Goal: Task Accomplishment & Management: Complete application form

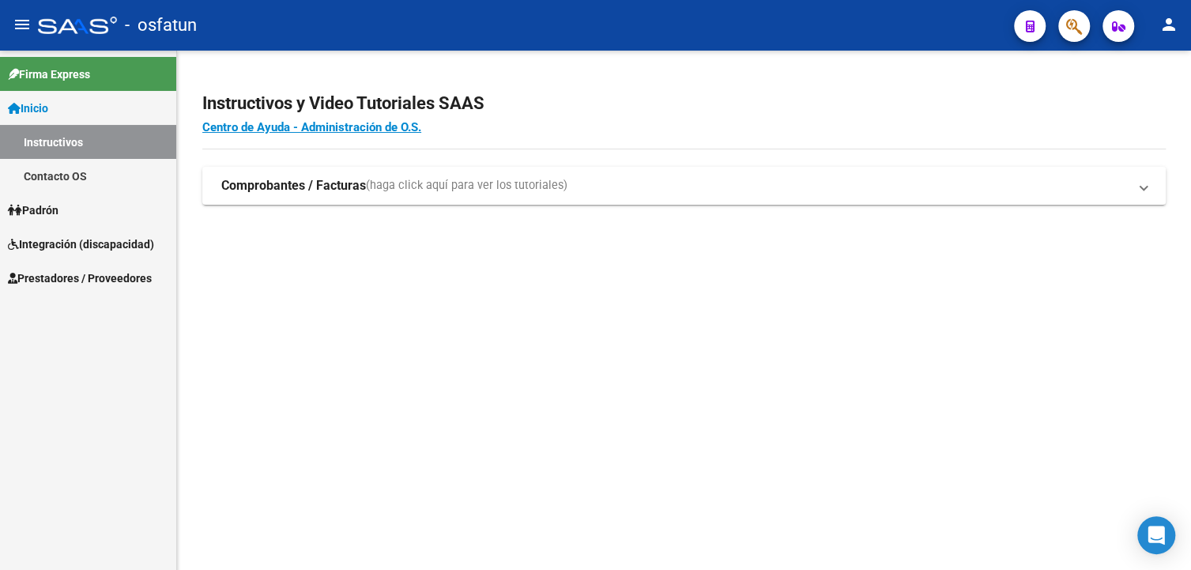
click at [60, 141] on link "Instructivos" at bounding box center [88, 142] width 176 height 34
click at [51, 245] on span "Integración (discapacidad)" at bounding box center [81, 243] width 146 height 17
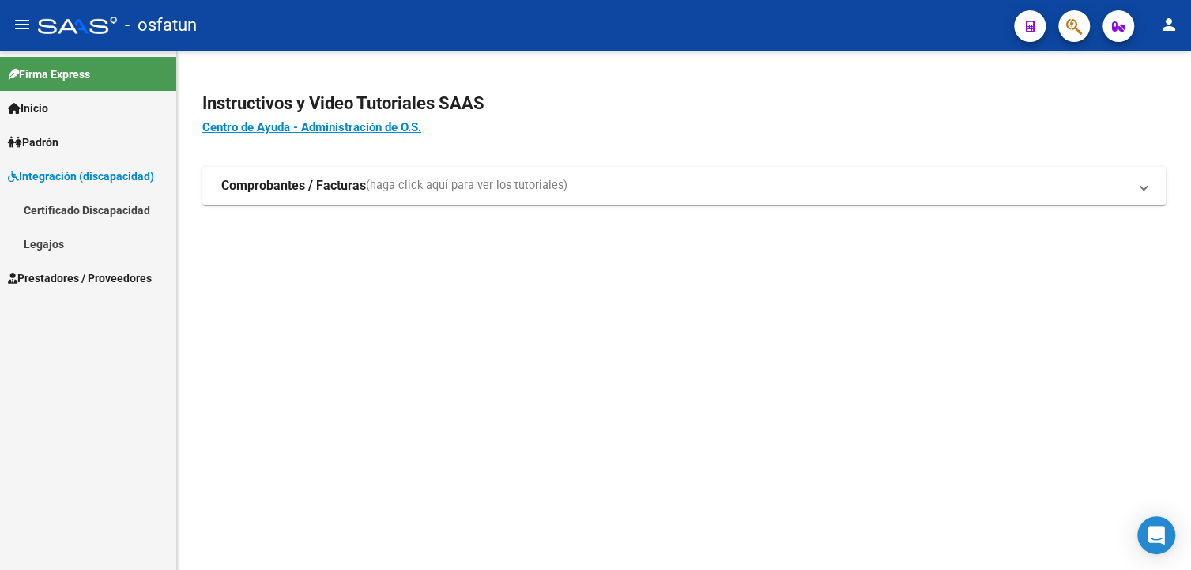
click at [73, 207] on link "Certificado Discapacidad" at bounding box center [88, 210] width 176 height 34
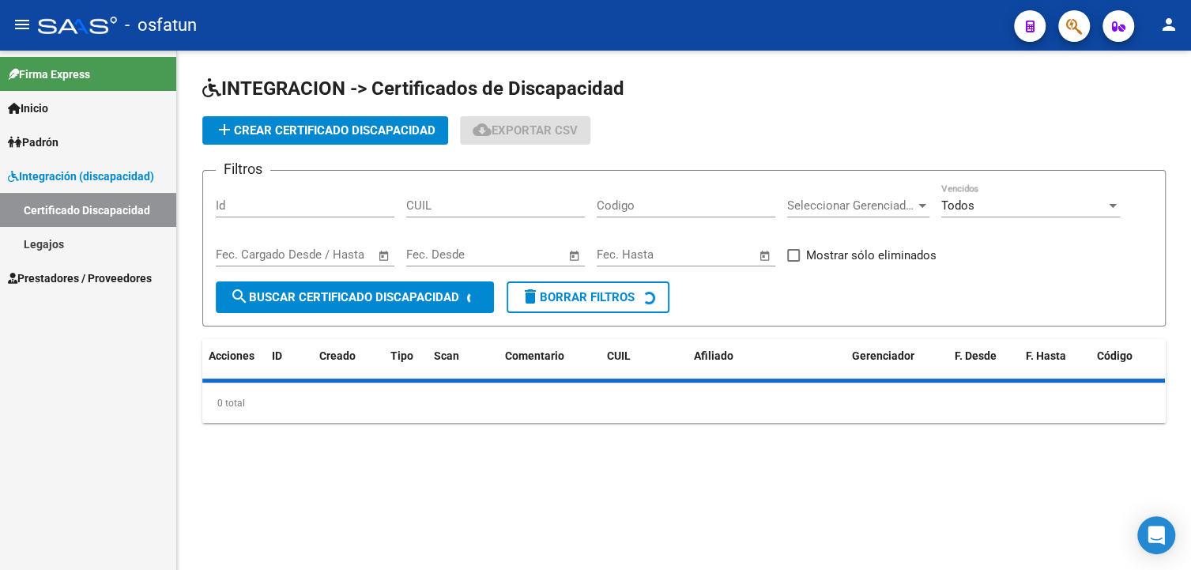
click at [66, 172] on span "Integración (discapacidad)" at bounding box center [81, 175] width 146 height 17
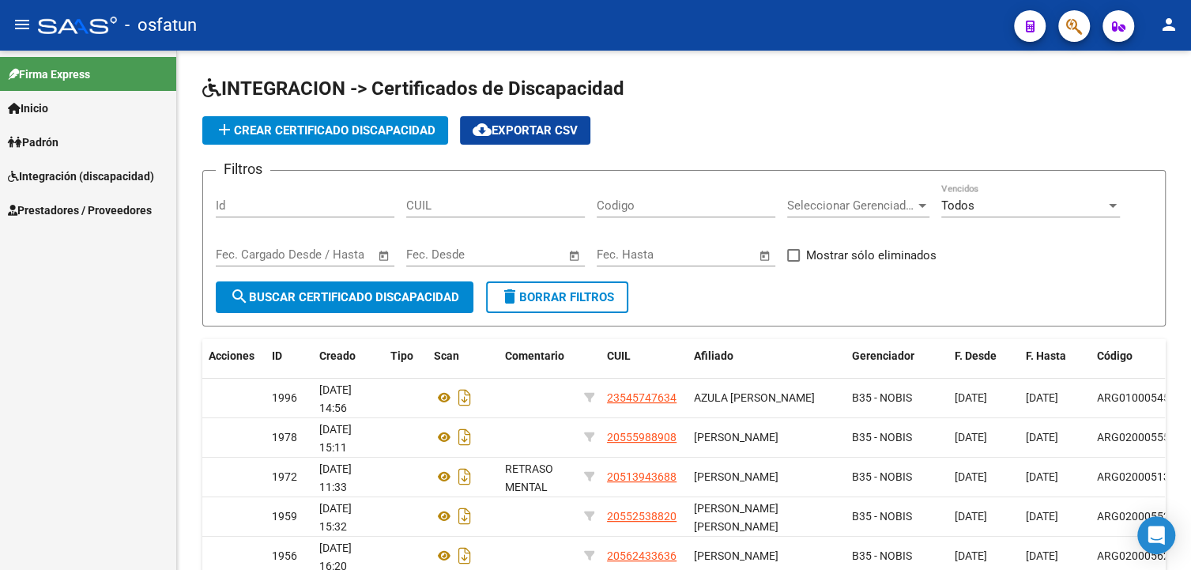
click at [55, 273] on div "Firma Express Inicio Instructivos Contacto OS Padrón Cambios de Gerenciador Pad…" at bounding box center [88, 310] width 176 height 519
click at [60, 217] on span "Prestadores / Proveedores" at bounding box center [80, 209] width 144 height 17
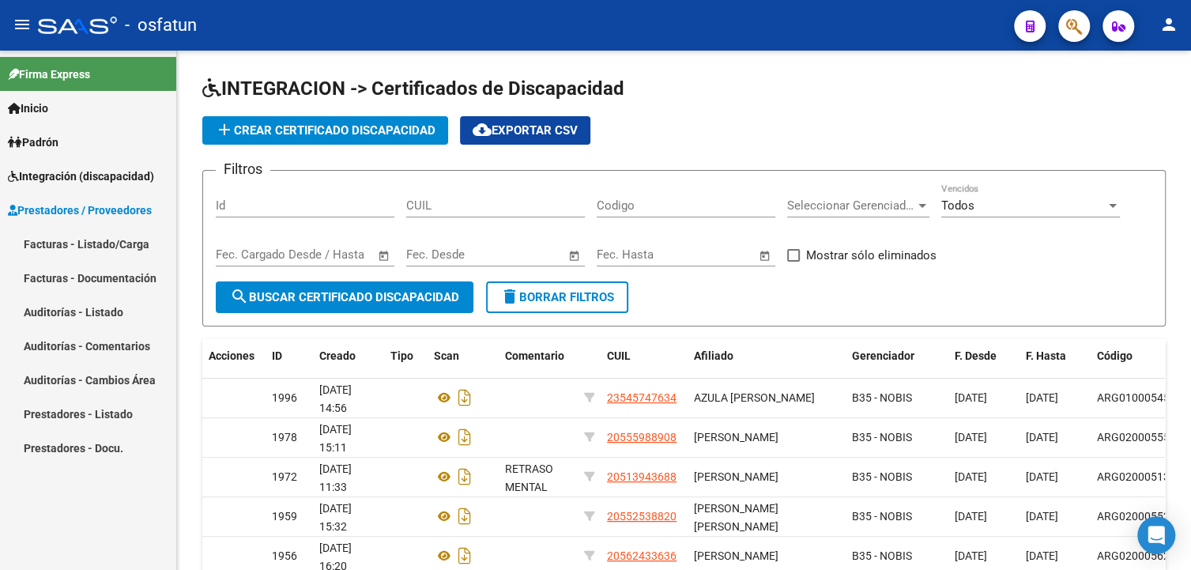
click at [74, 248] on link "Facturas - Listado/Carga" at bounding box center [88, 244] width 176 height 34
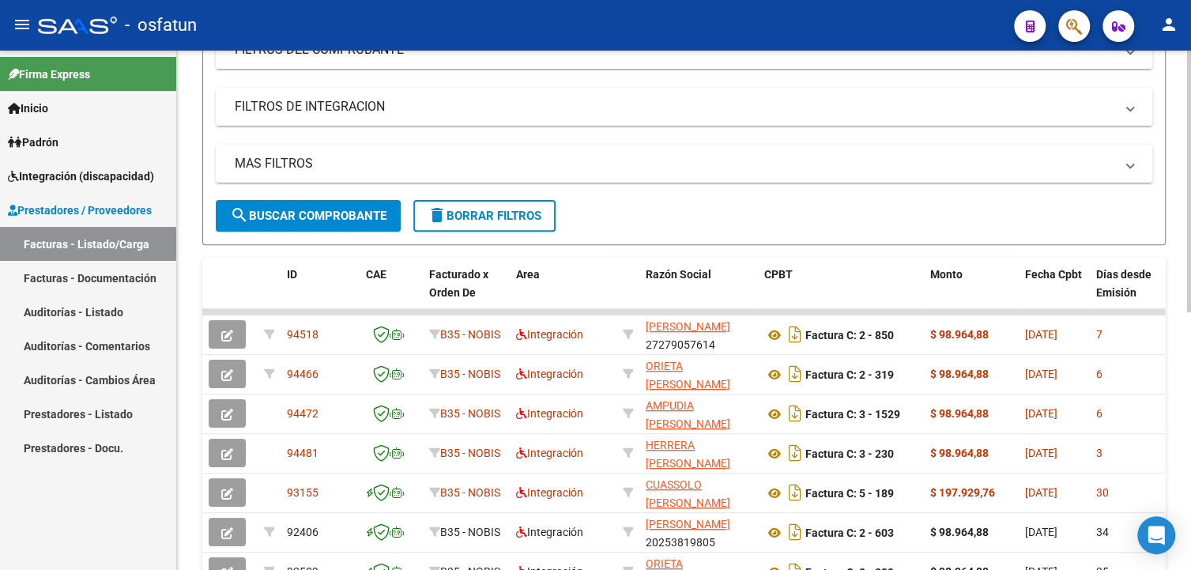
scroll to position [179, 0]
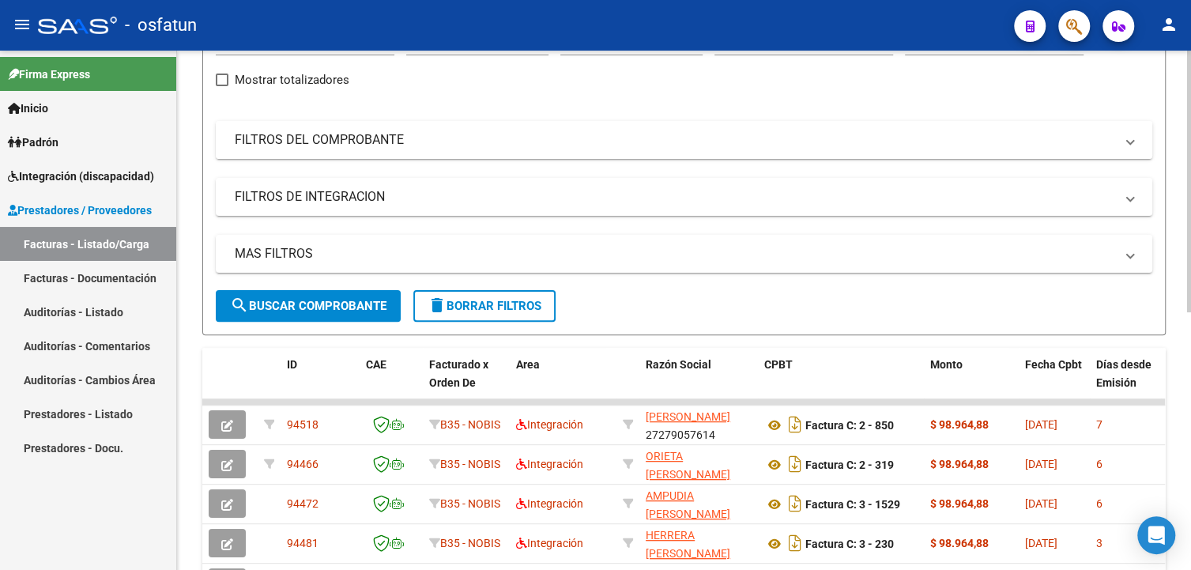
click at [312, 144] on mat-panel-title "FILTROS DEL COMPROBANTE" at bounding box center [674, 139] width 879 height 17
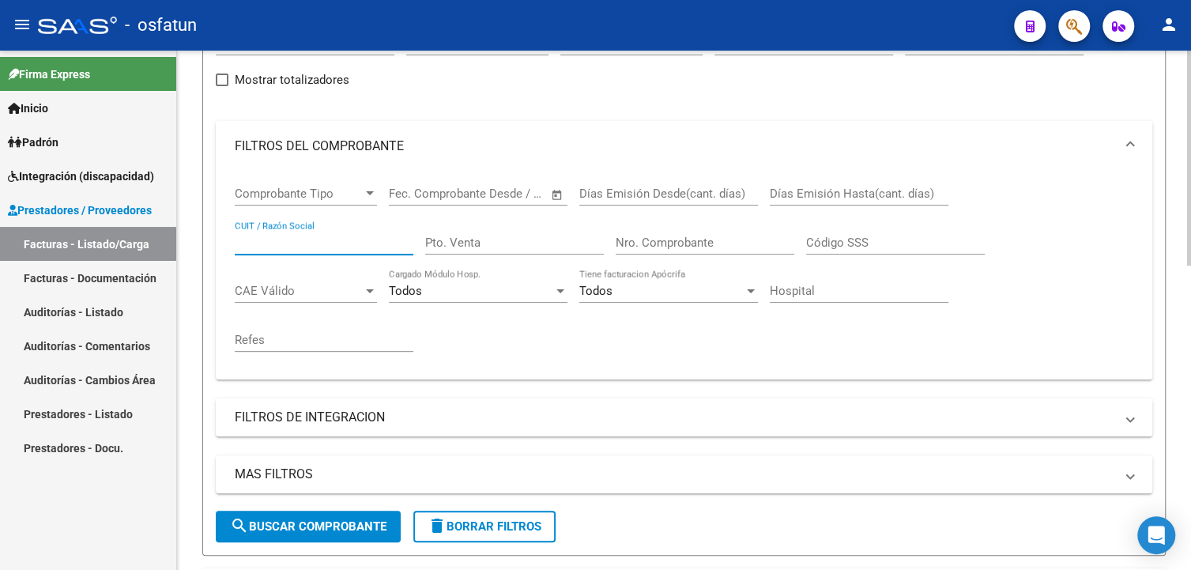
click at [284, 243] on input "CUIT / Razón Social" at bounding box center [324, 242] width 179 height 14
paste input "27313866497"
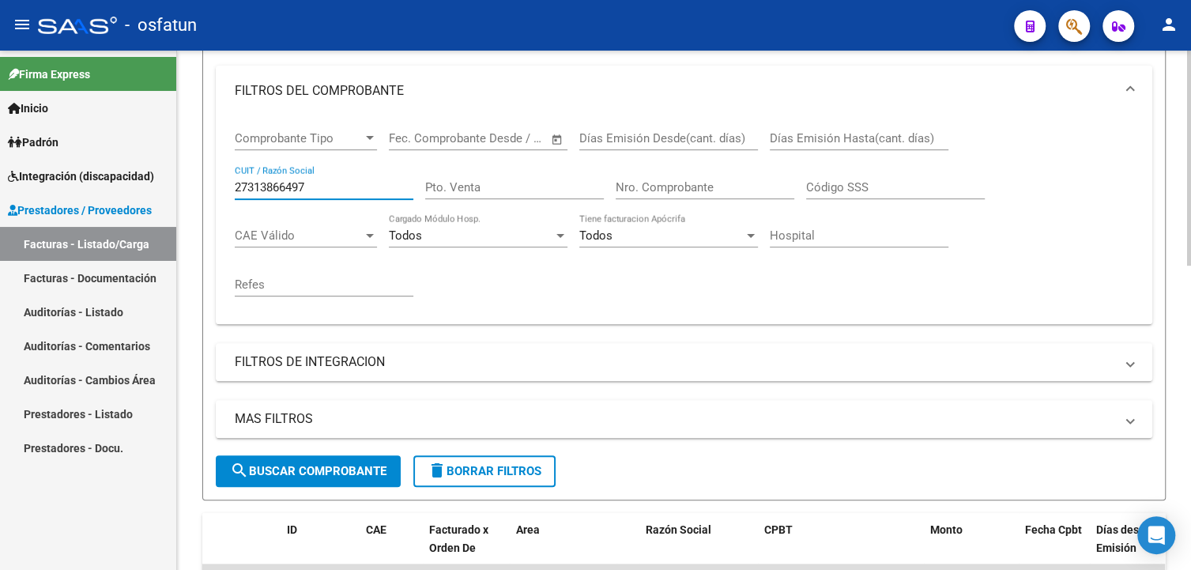
scroll to position [258, 0]
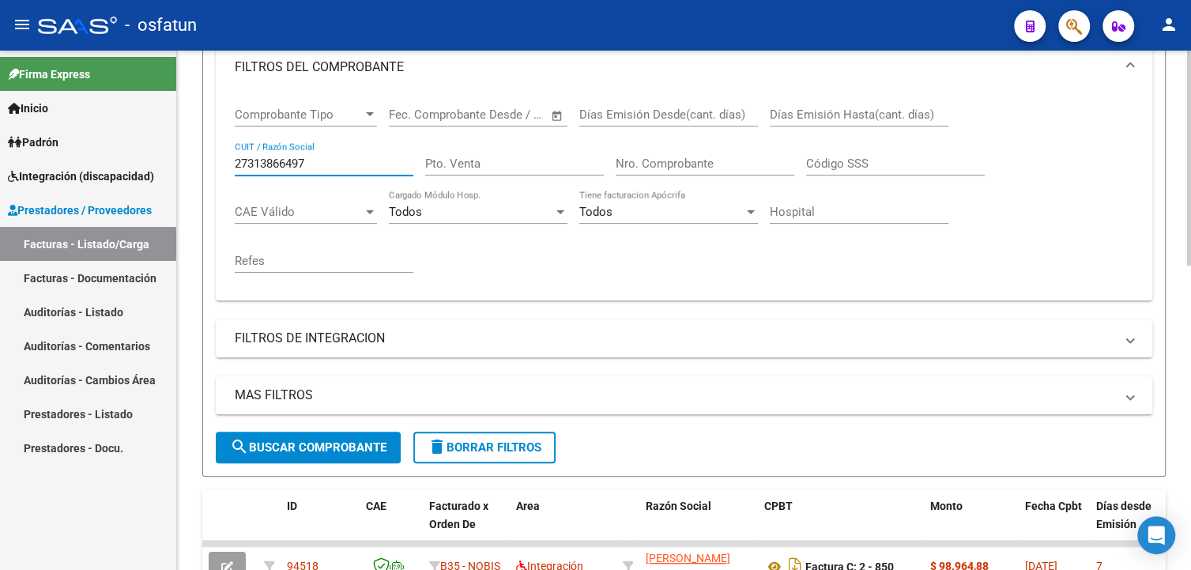
type input "27313866497"
click at [341, 445] on span "search Buscar Comprobante" at bounding box center [308, 447] width 156 height 14
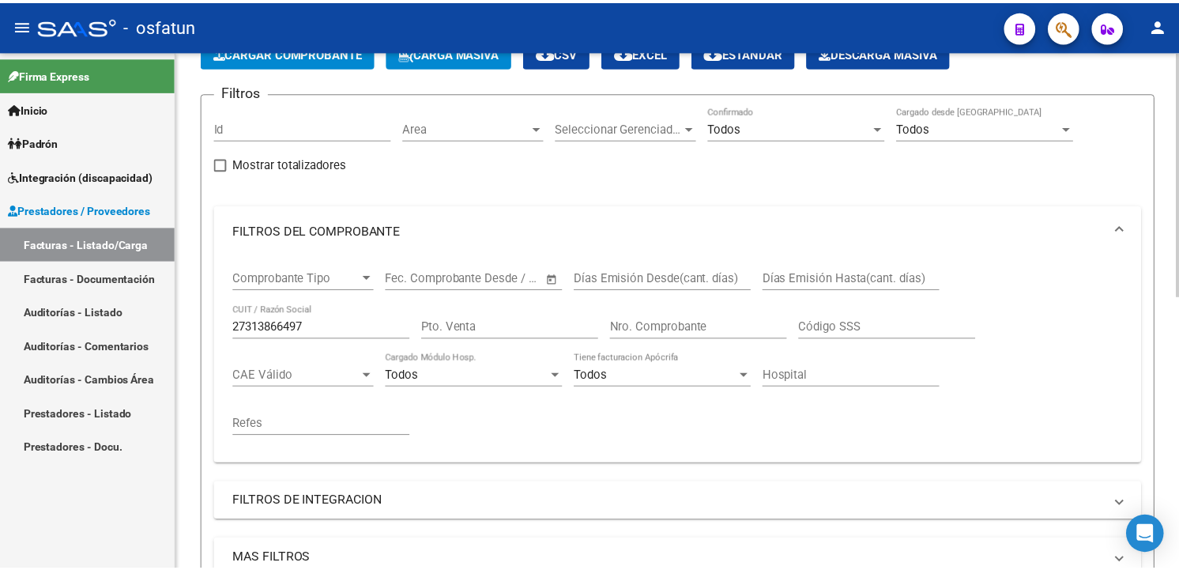
scroll to position [0, 0]
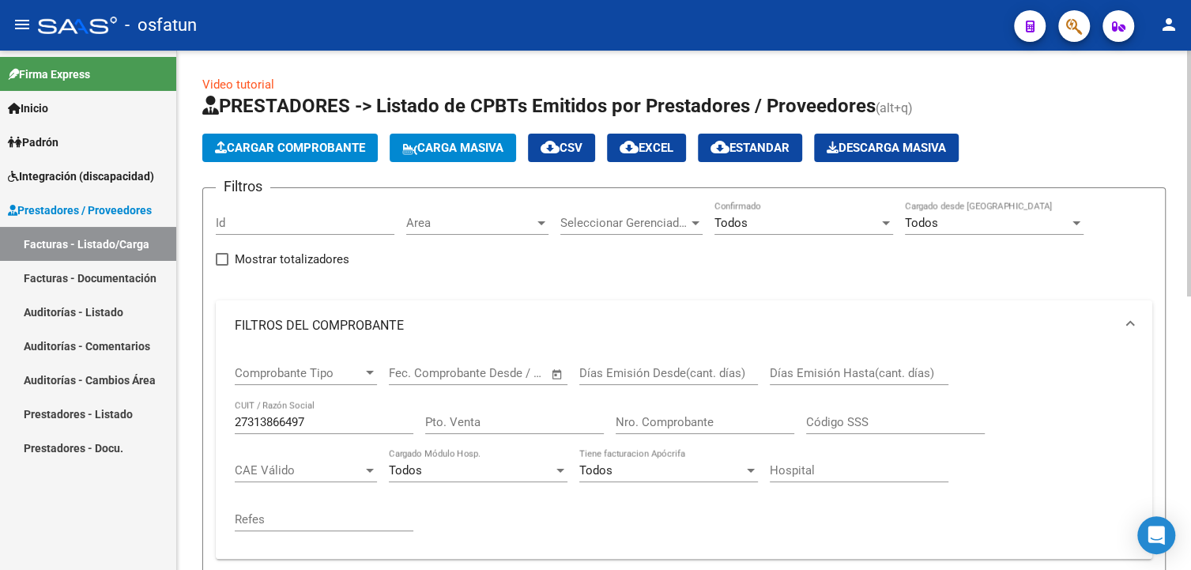
click at [310, 152] on span "Cargar Comprobante" at bounding box center [290, 148] width 150 height 14
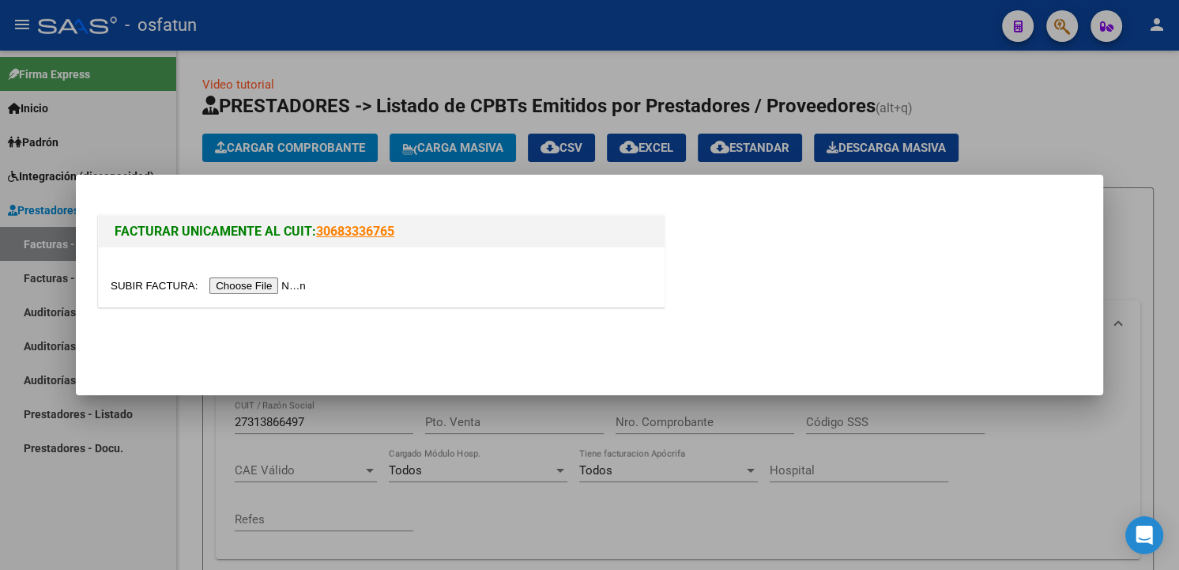
click at [284, 288] on input "file" at bounding box center [211, 285] width 200 height 17
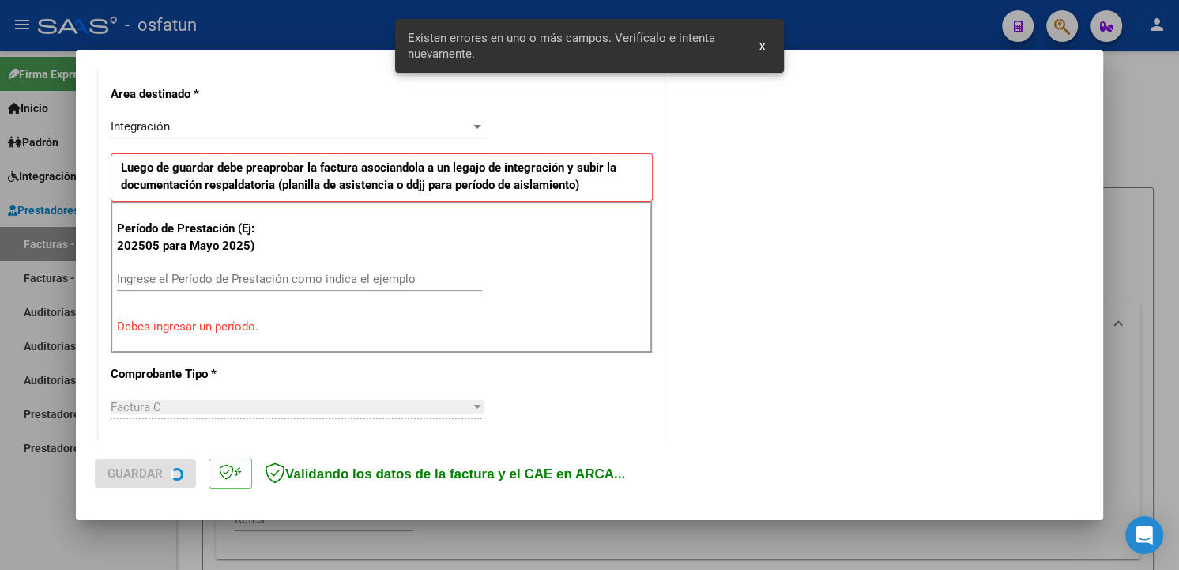
scroll to position [363, 0]
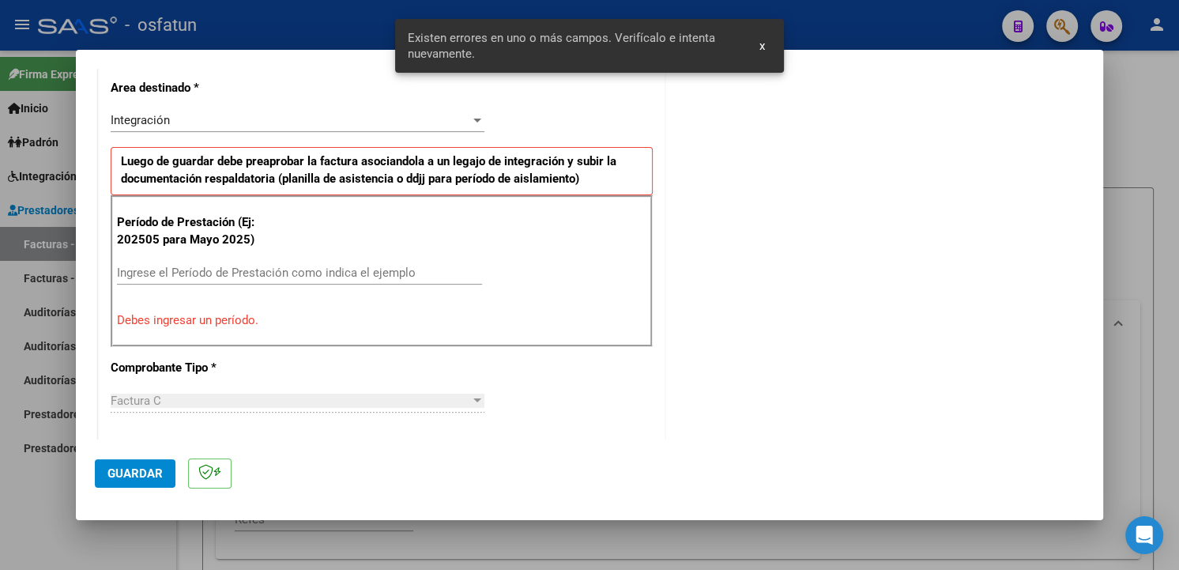
click at [412, 268] on input "Ingrese el Período de Prestación como indica el ejemplo" at bounding box center [299, 272] width 365 height 14
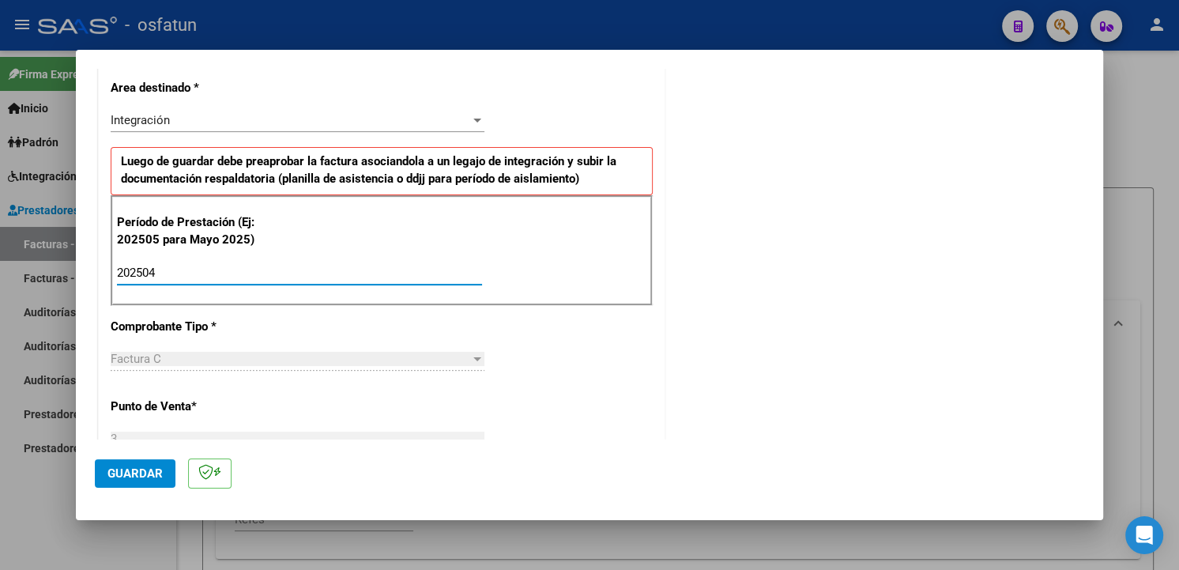
type input "202504"
click at [560, 340] on div "CUIT * 27-31386649-7 Ingresar CUIT ANALISIS PRESTADOR RAVIOLO [PERSON_NAME] Are…" at bounding box center [382, 498] width 566 height 1189
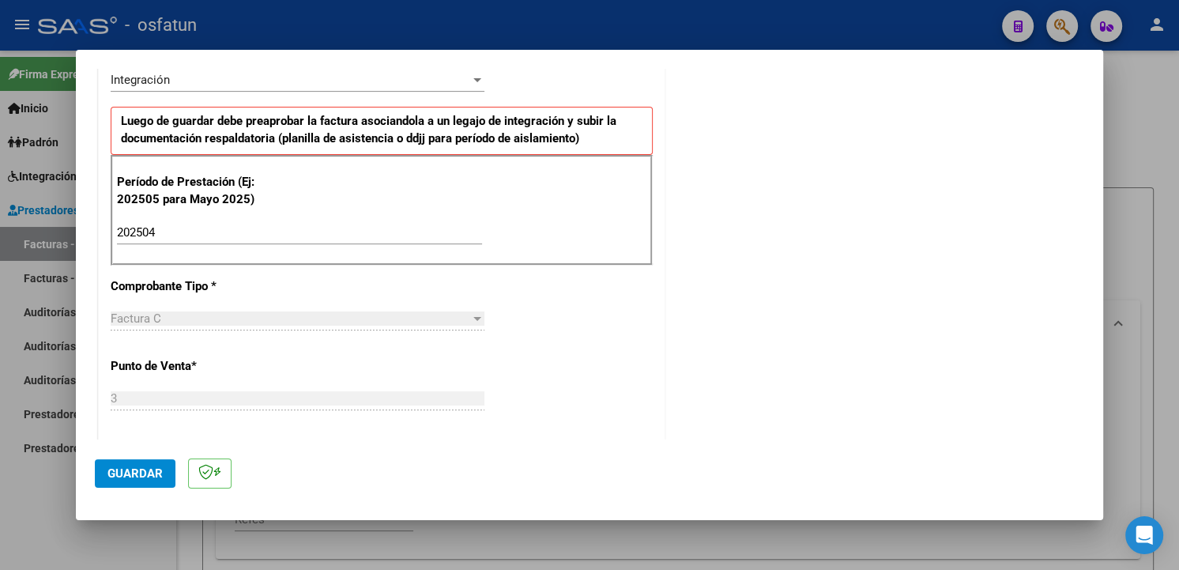
scroll to position [284, 0]
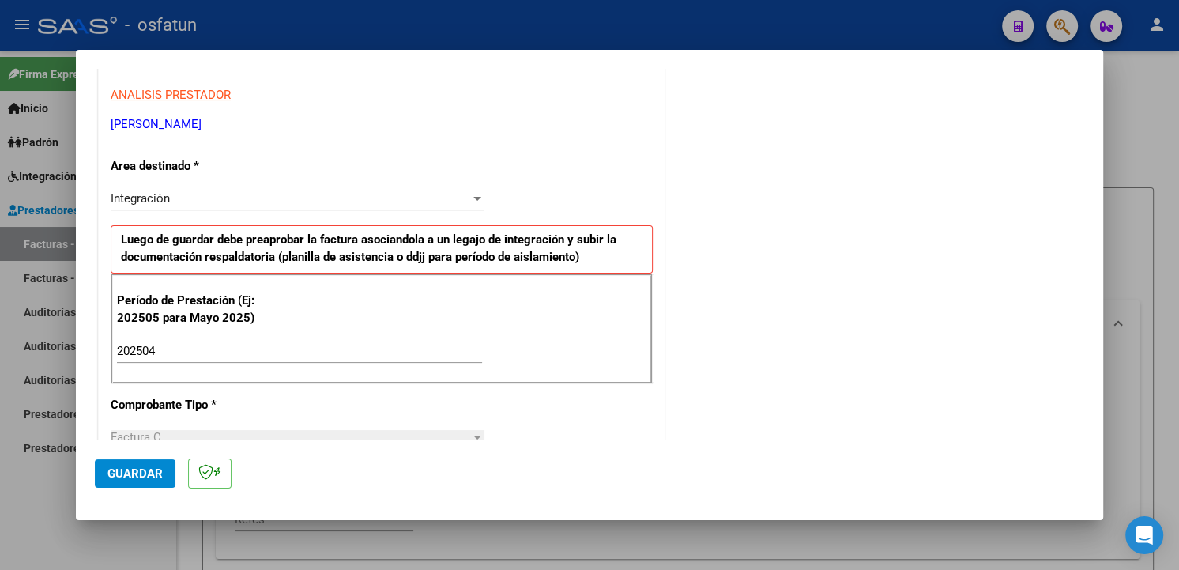
click at [457, 201] on div "Integración" at bounding box center [290, 198] width 359 height 14
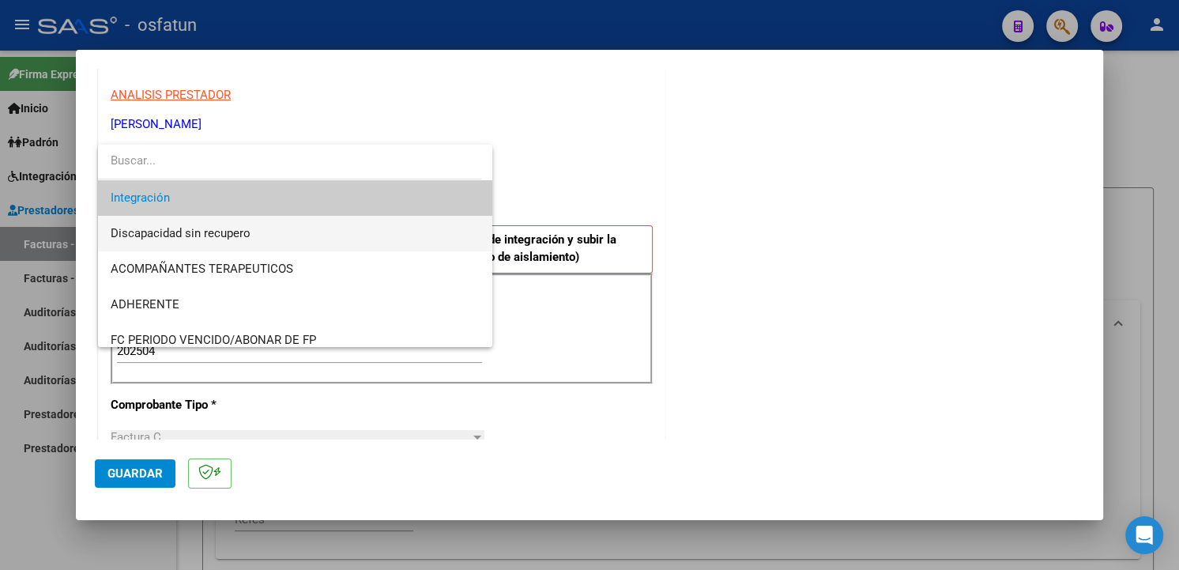
click at [442, 234] on span "Discapacidad sin recupero" at bounding box center [296, 234] width 370 height 36
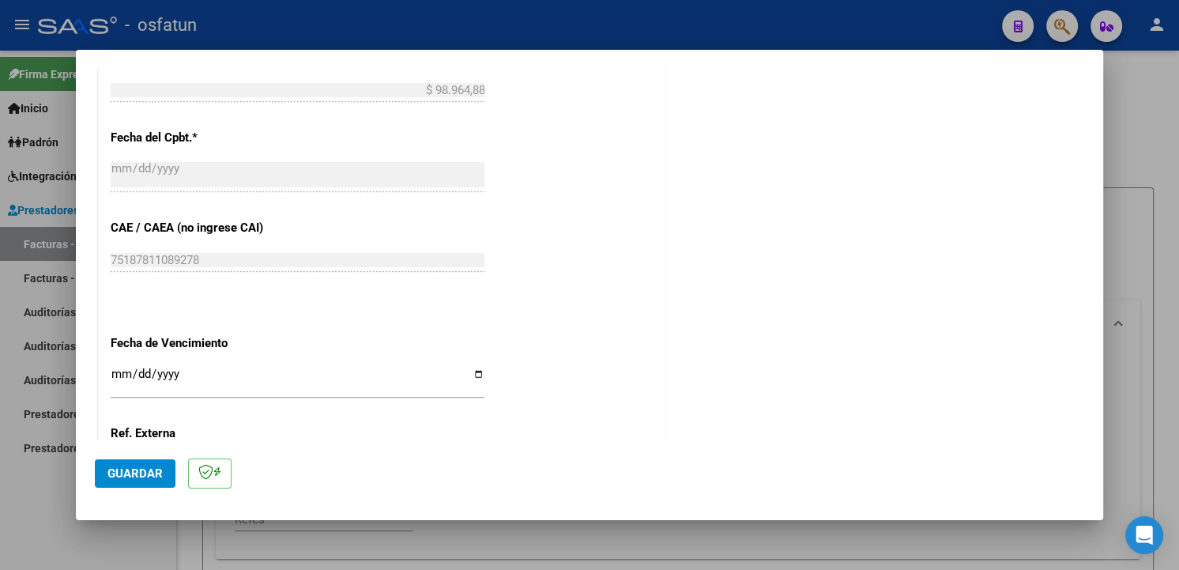
scroll to position [623, 0]
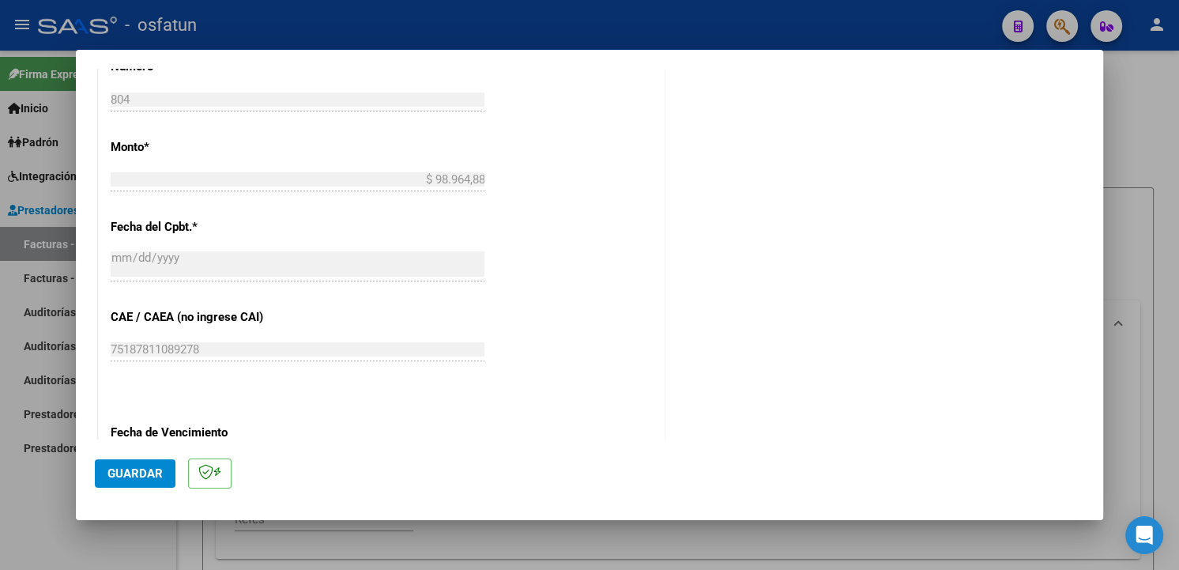
click at [143, 472] on span "Guardar" at bounding box center [134, 473] width 55 height 14
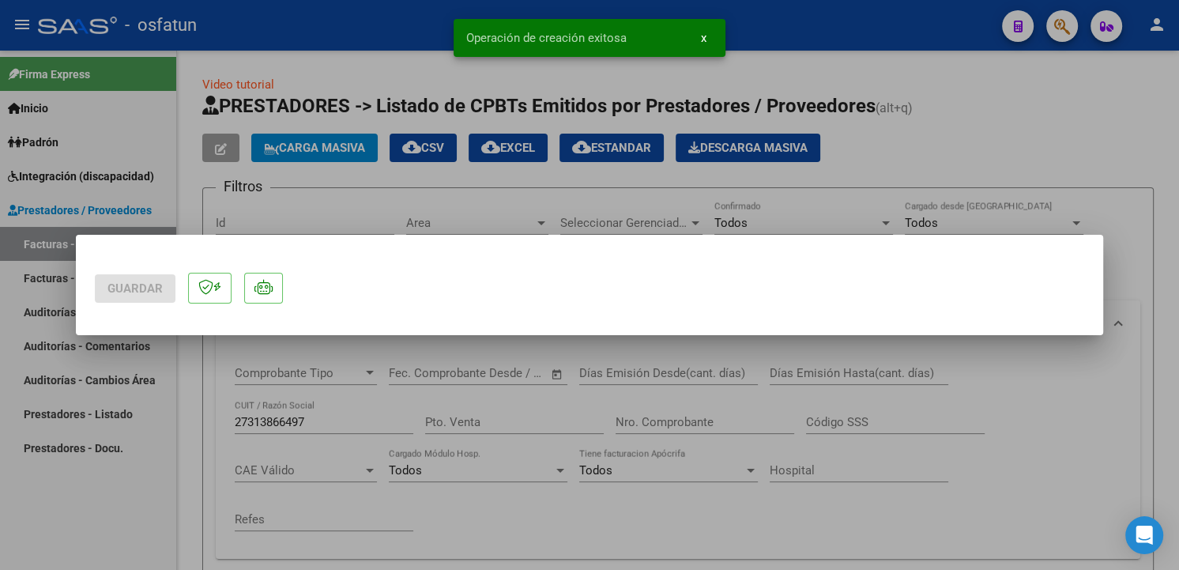
scroll to position [0, 0]
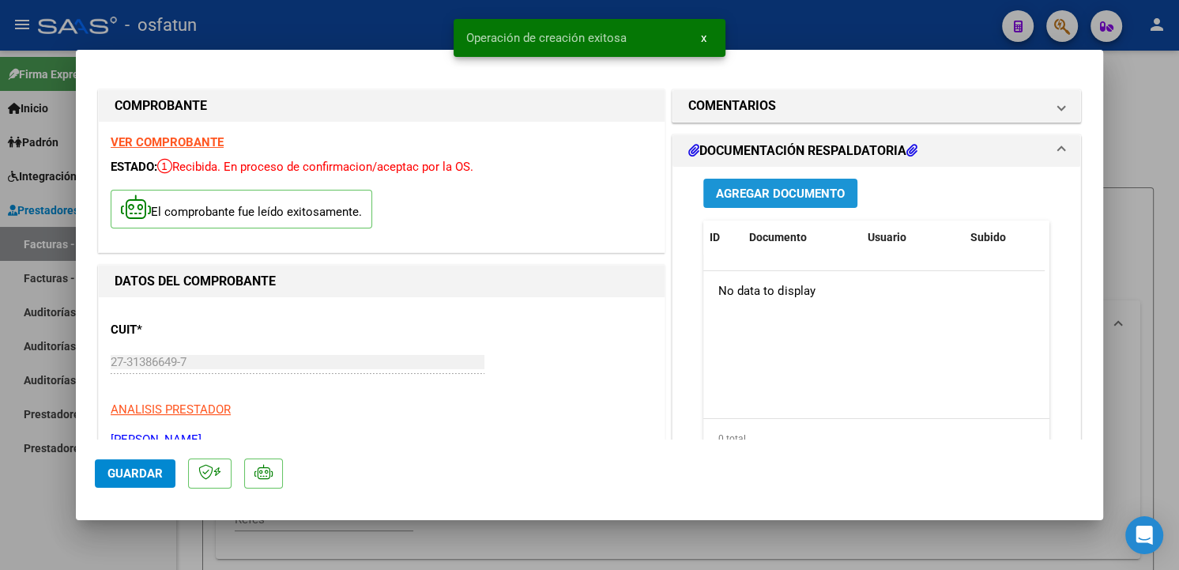
click at [800, 190] on span "Agregar Documento" at bounding box center [780, 193] width 129 height 14
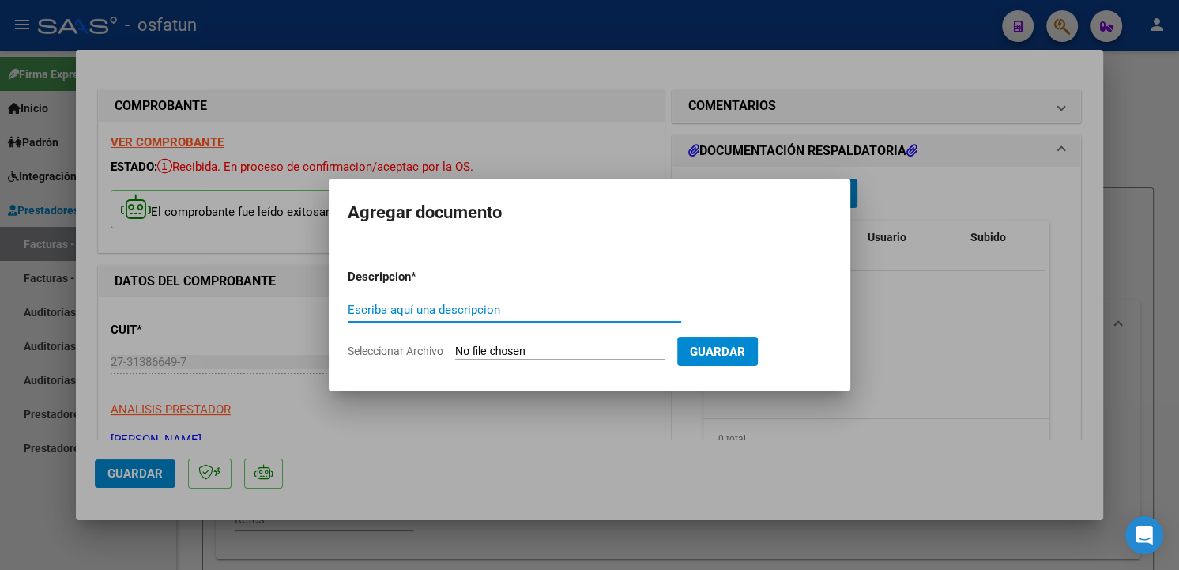
click at [880, 238] on div at bounding box center [589, 285] width 1179 height 570
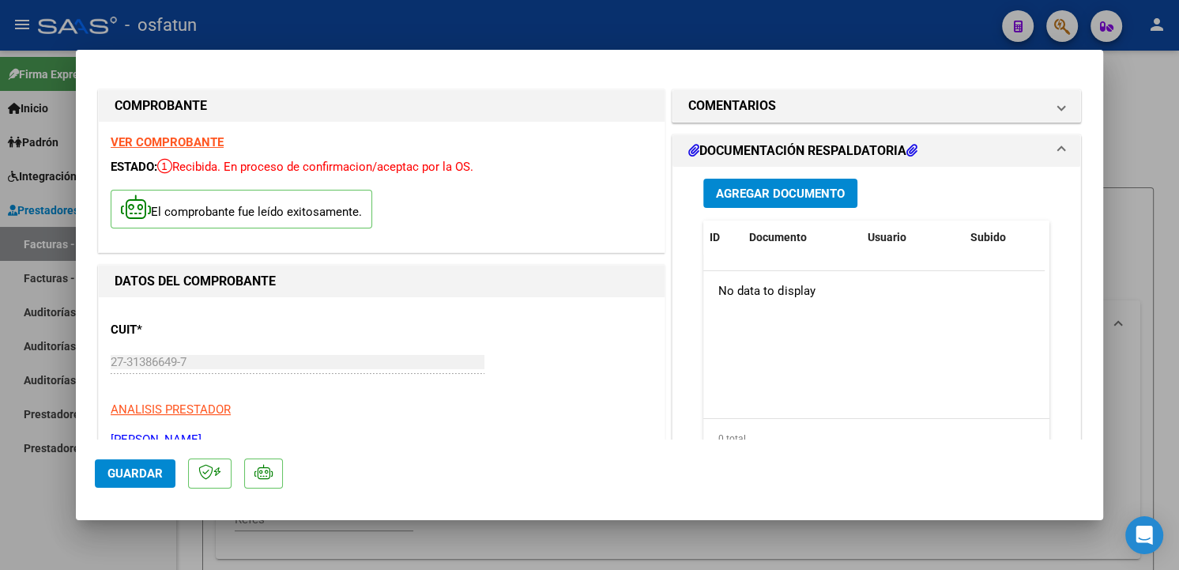
click at [778, 194] on span "Agregar Documento" at bounding box center [780, 193] width 129 height 14
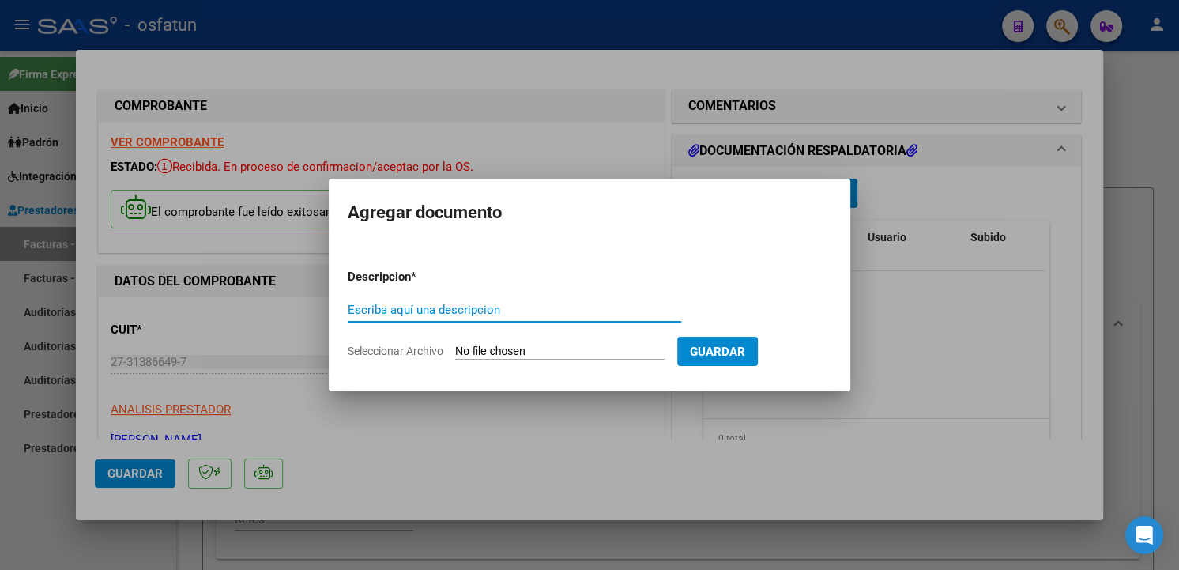
type input "p"
type input "PA"
click at [632, 356] on input "Seleccionar Archivo" at bounding box center [559, 351] width 209 height 15
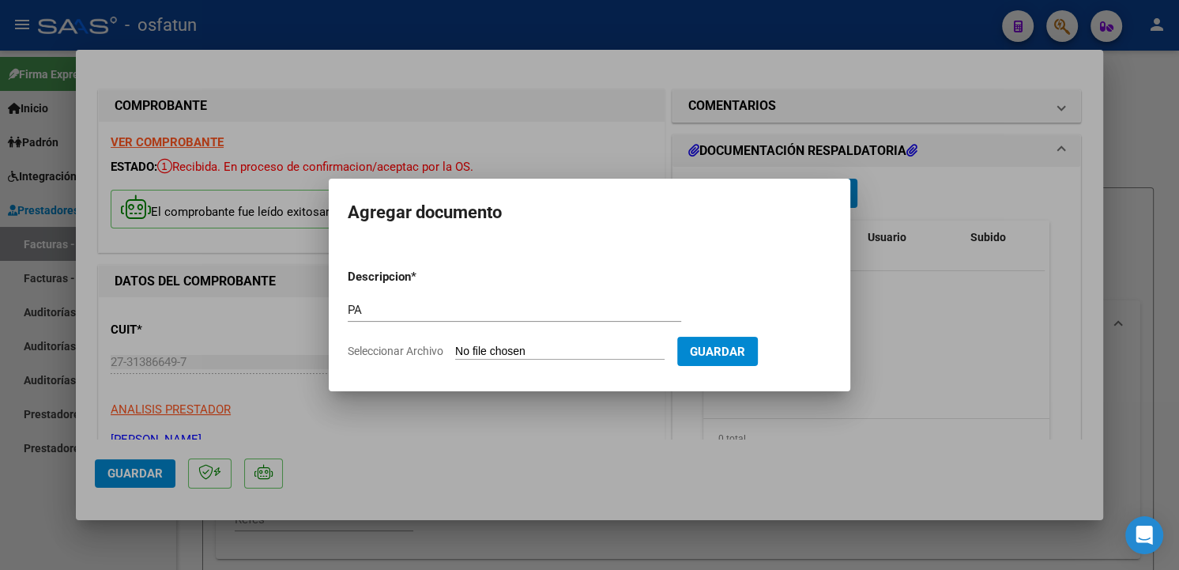
type input "C:\fakepath\PA-NOBIS-M RAVIOLO-04.25-804.jpg"
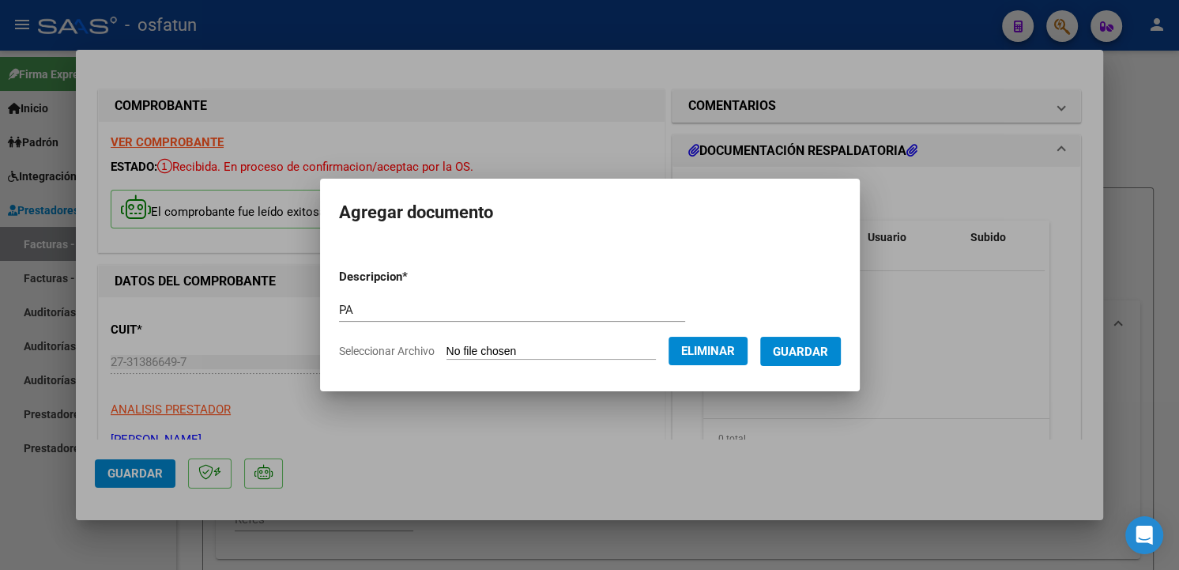
click at [813, 350] on span "Guardar" at bounding box center [800, 351] width 55 height 14
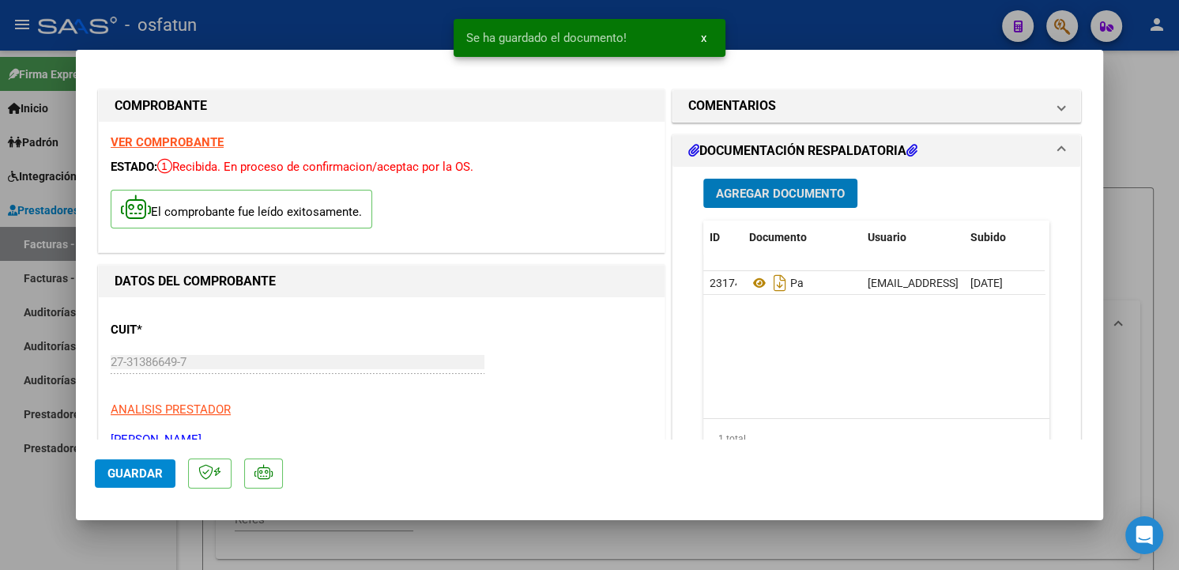
drag, startPoint x: 152, startPoint y: 468, endPoint x: 227, endPoint y: 454, distance: 75.5
click at [156, 467] on span "Guardar" at bounding box center [134, 473] width 55 height 14
click at [1154, 134] on div at bounding box center [589, 285] width 1179 height 570
type input "$ 0,00"
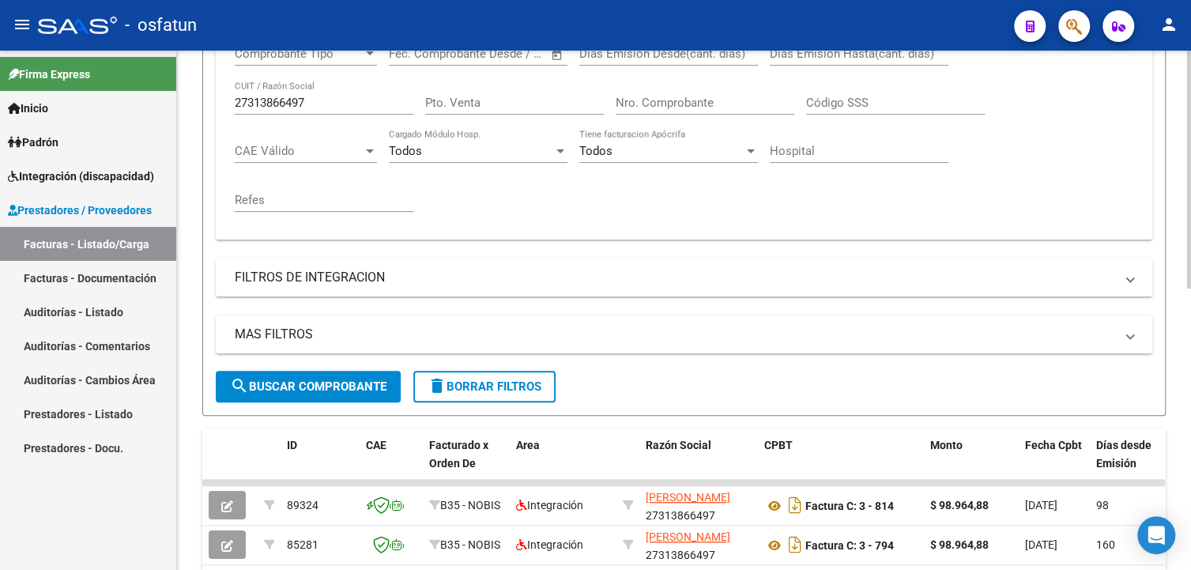
scroll to position [237, 0]
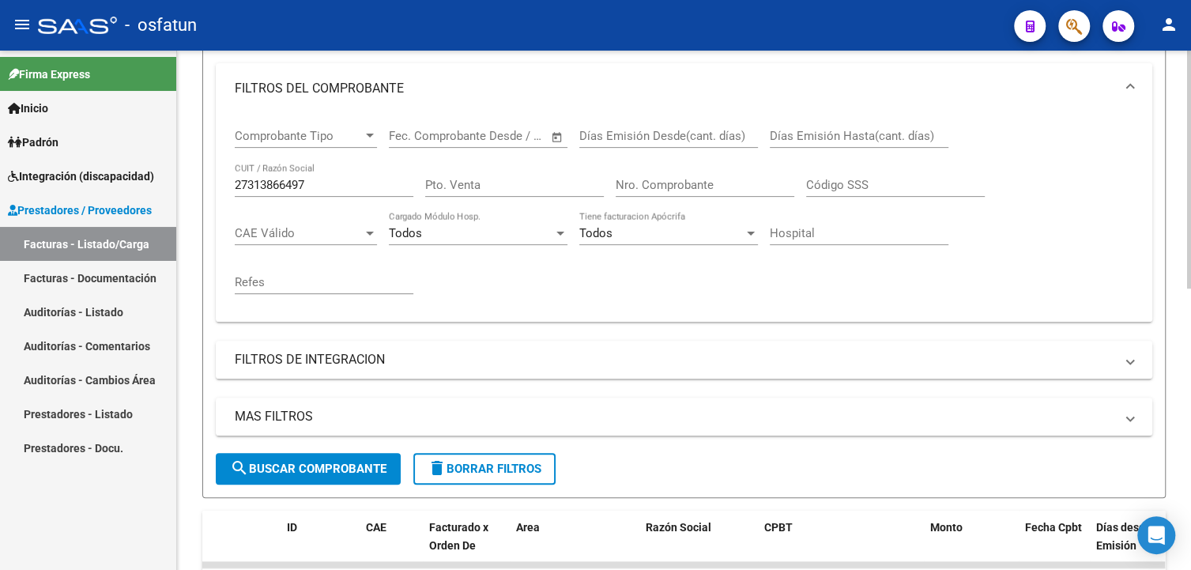
click at [358, 186] on input "27313866497" at bounding box center [324, 185] width 179 height 14
paste input "56372501"
type input "27356372501"
click at [310, 467] on span "search Buscar Comprobante" at bounding box center [308, 468] width 156 height 14
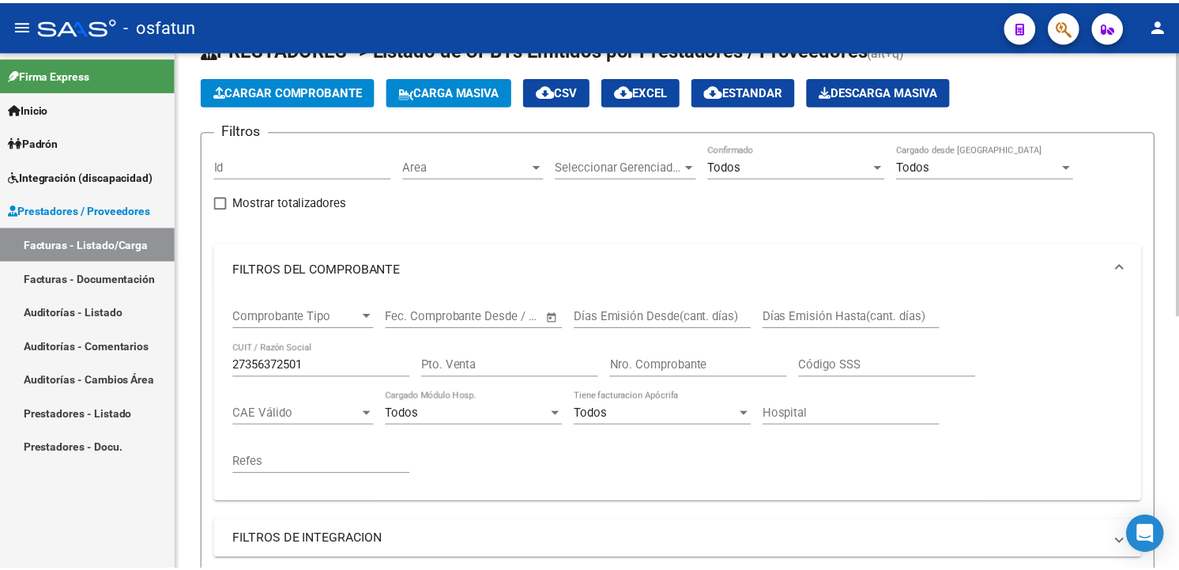
scroll to position [0, 0]
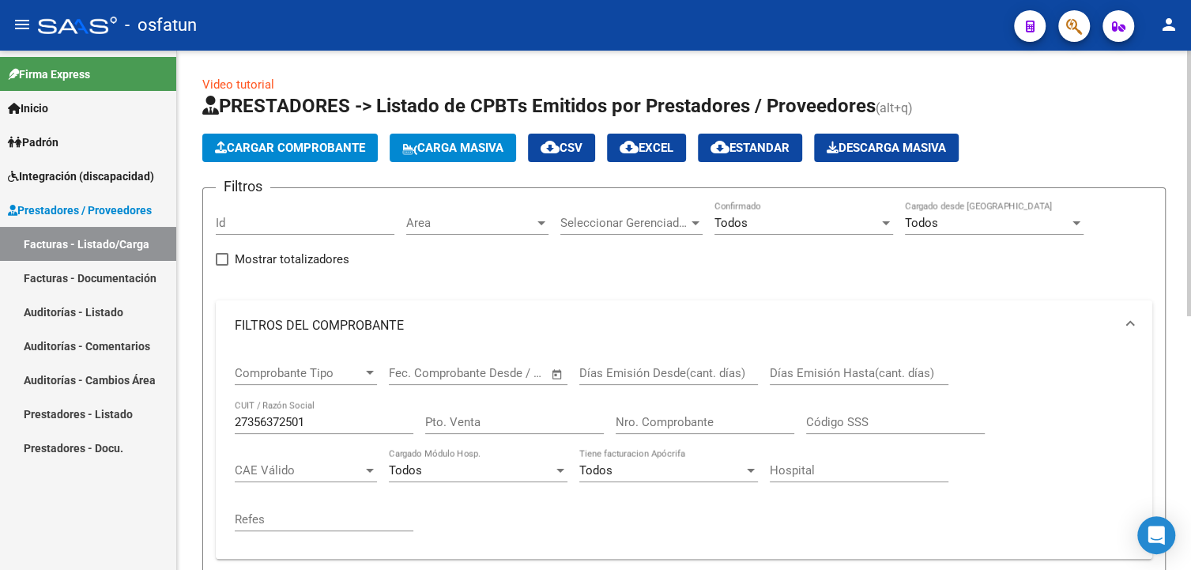
click at [307, 142] on span "Cargar Comprobante" at bounding box center [290, 148] width 150 height 14
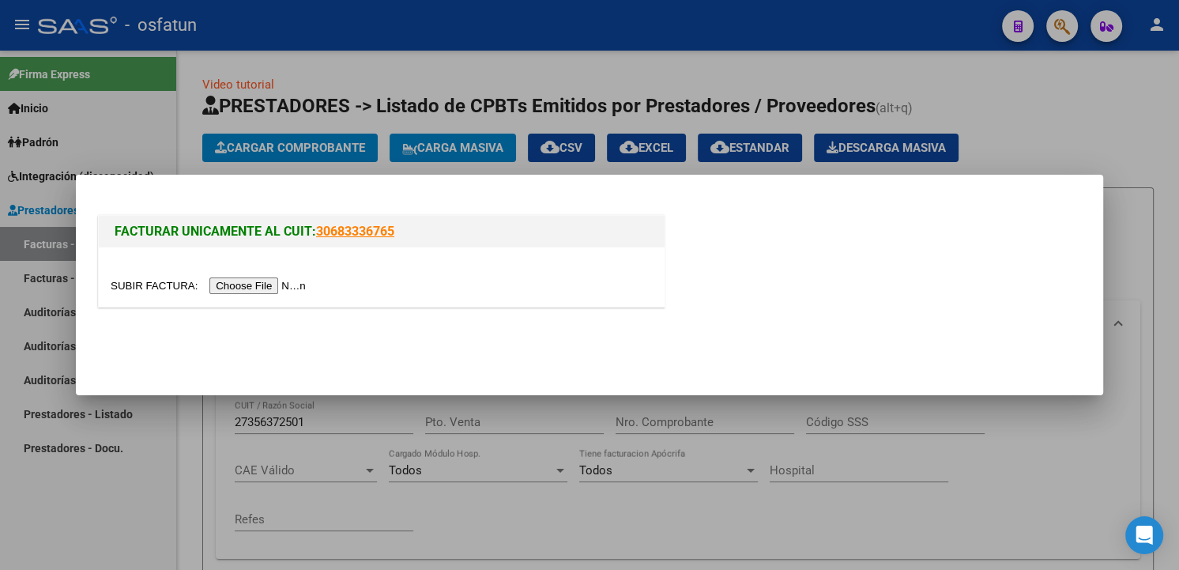
click at [265, 284] on input "file" at bounding box center [211, 285] width 200 height 17
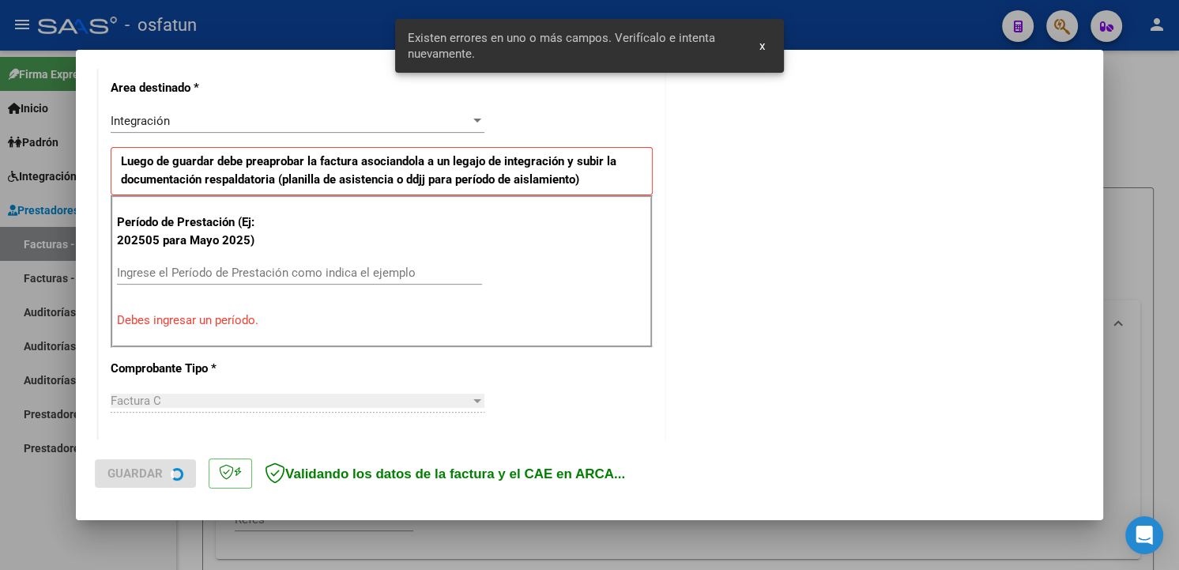
scroll to position [363, 0]
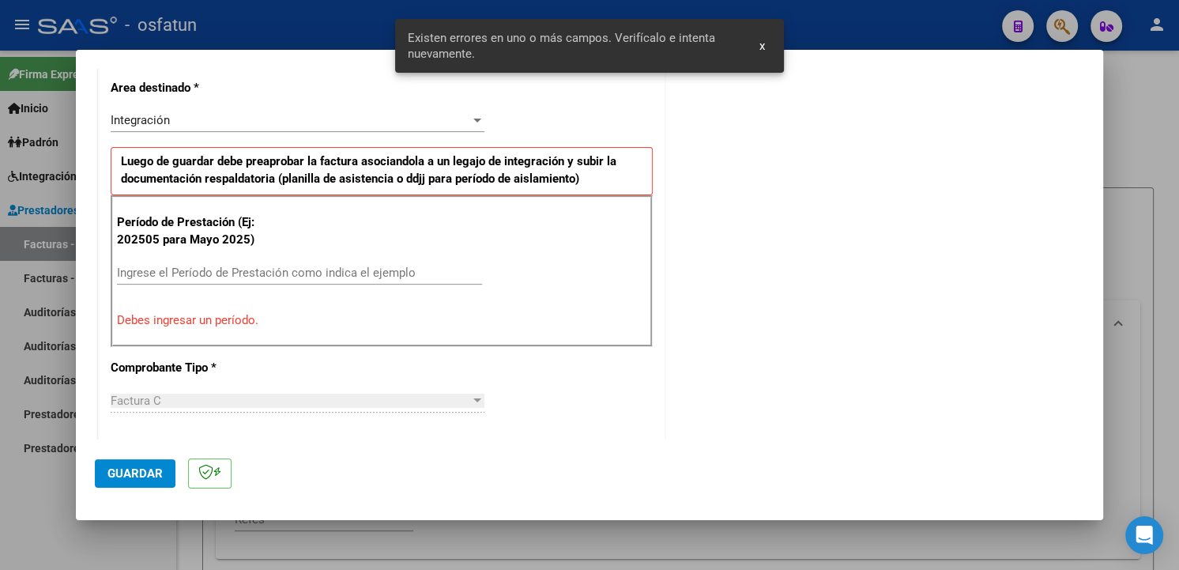
click at [303, 273] on input "Ingrese el Período de Prestación como indica el ejemplo" at bounding box center [299, 272] width 365 height 14
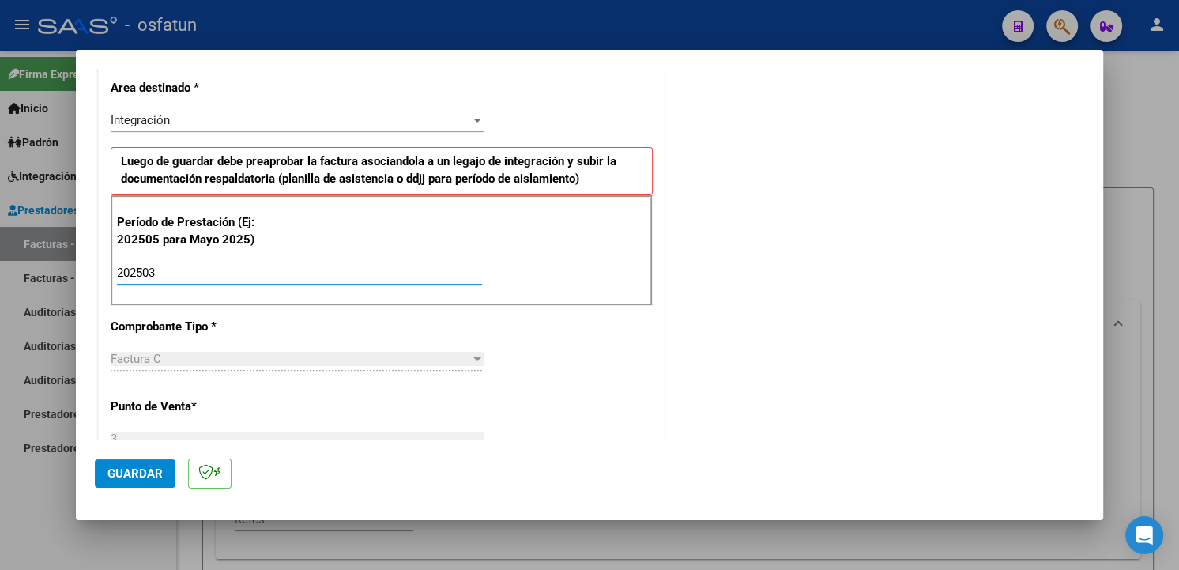
type input "202503"
click at [304, 128] on div "Integración Seleccionar Area" at bounding box center [298, 120] width 374 height 24
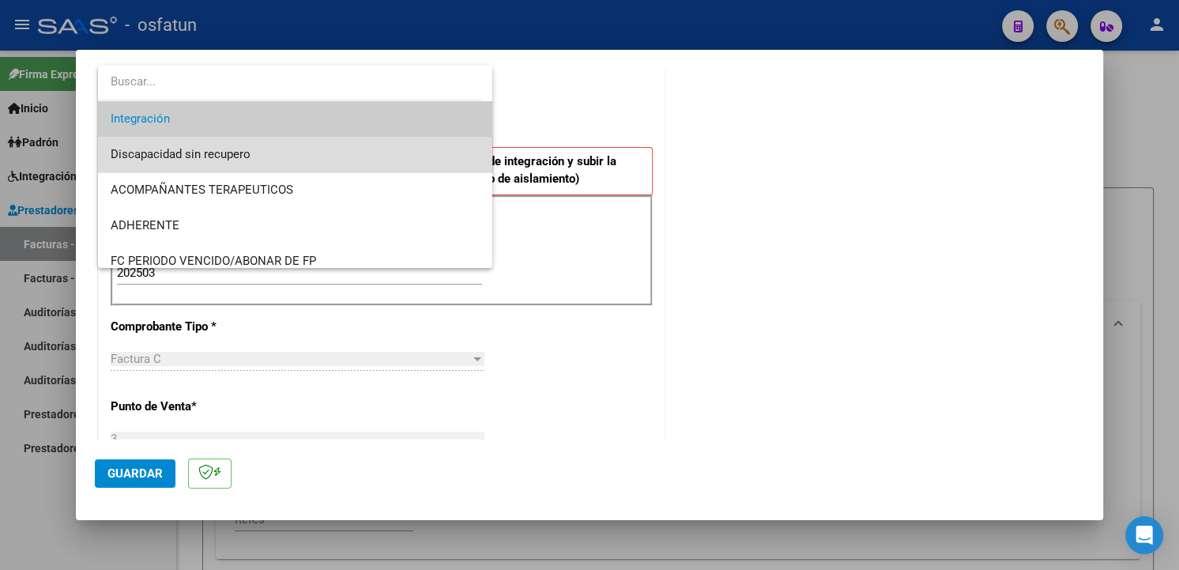
click at [307, 155] on span "Discapacidad sin recupero" at bounding box center [296, 155] width 370 height 36
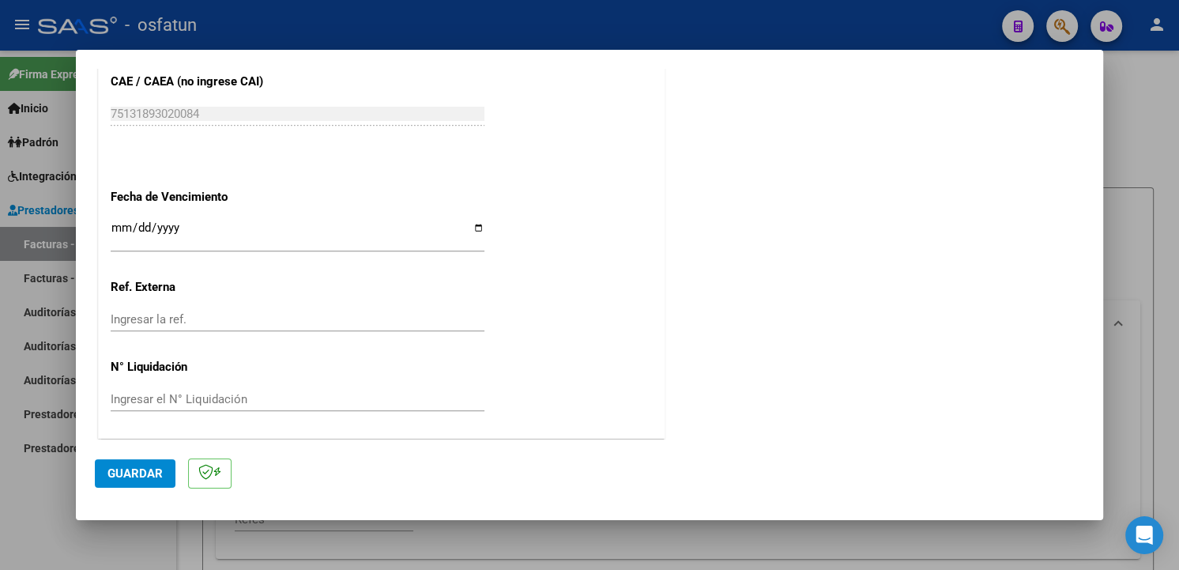
scroll to position [860, 0]
click at [138, 472] on span "Guardar" at bounding box center [134, 473] width 55 height 14
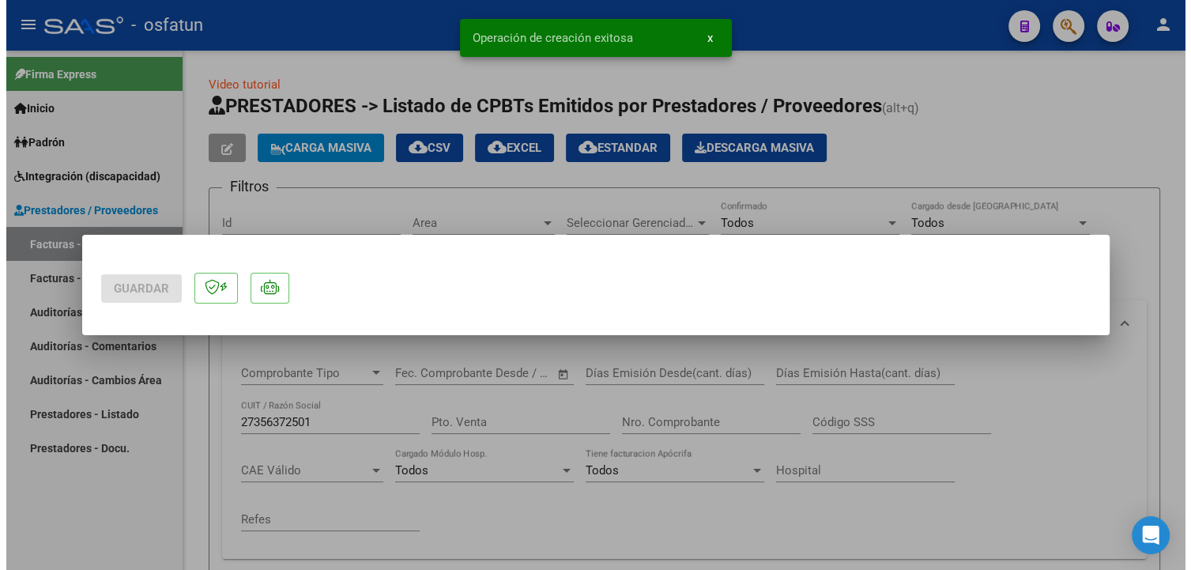
scroll to position [0, 0]
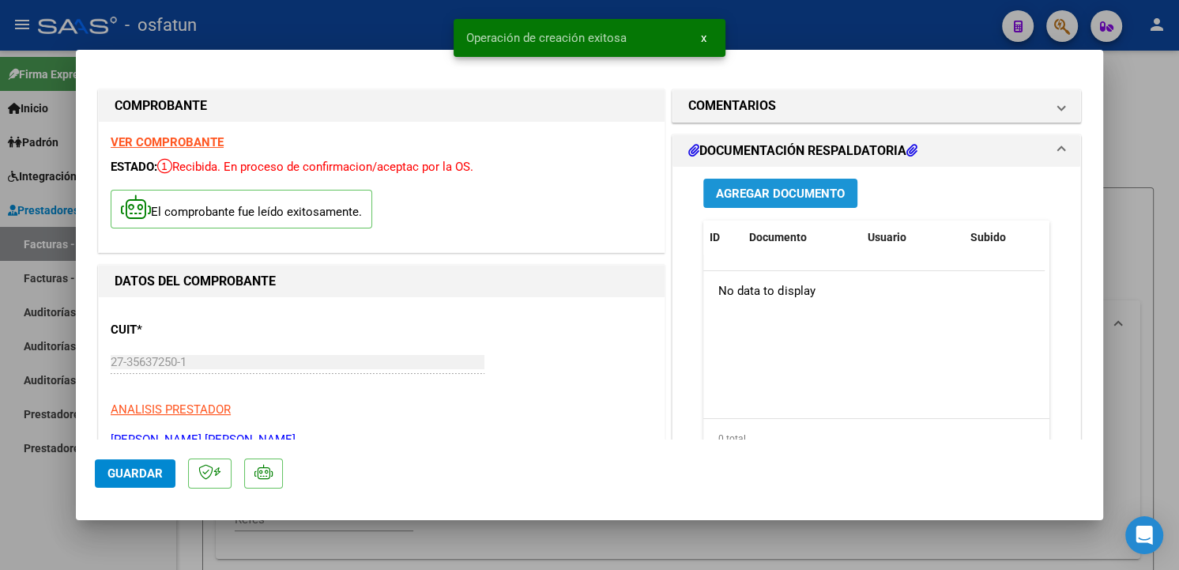
click at [834, 191] on span "Agregar Documento" at bounding box center [780, 193] width 129 height 14
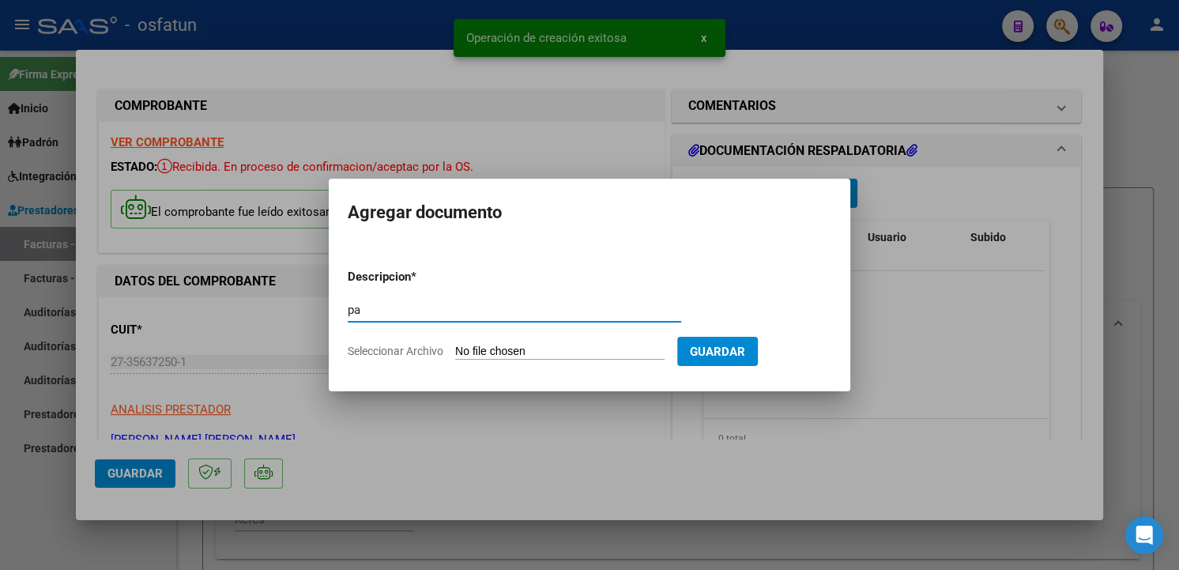
type input "p"
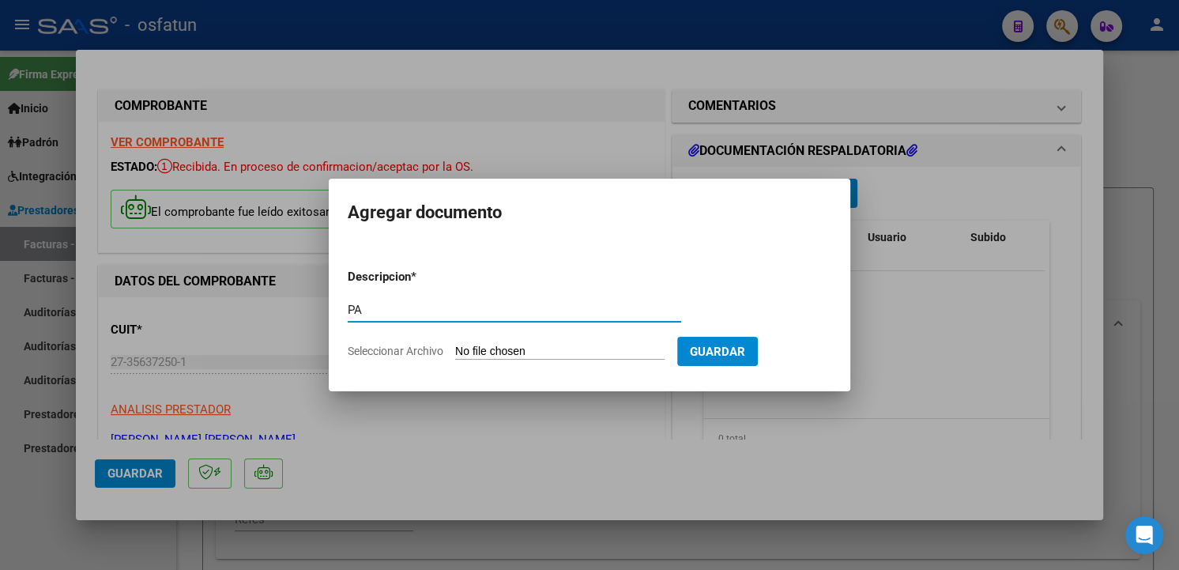
type input "PA"
click at [663, 350] on input "Seleccionar Archivo" at bounding box center [559, 351] width 209 height 15
type input "C:\fakepath\PA- NOBIS - G. [PERSON_NAME] - 0325 - 52.pdf"
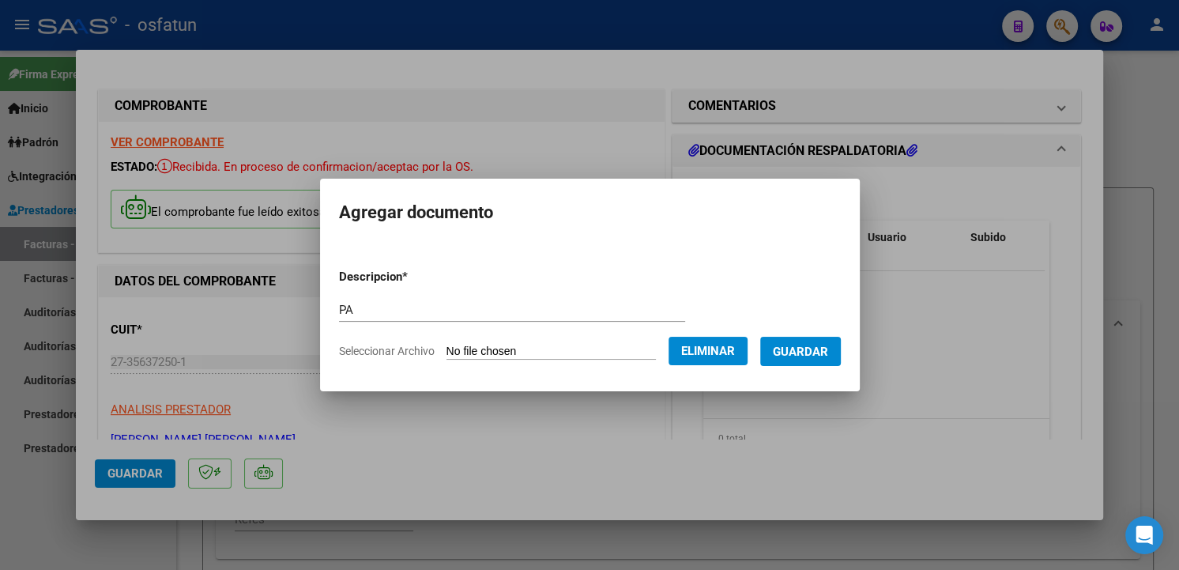
click at [828, 356] on span "Guardar" at bounding box center [800, 351] width 55 height 14
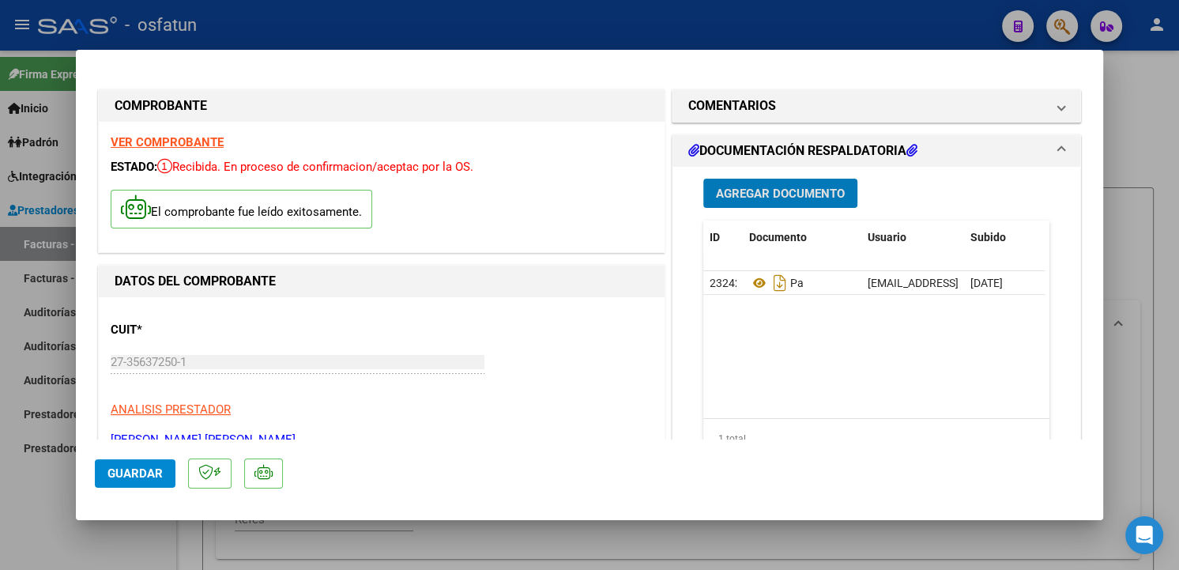
click at [1161, 123] on div at bounding box center [589, 285] width 1179 height 570
type input "$ 0,00"
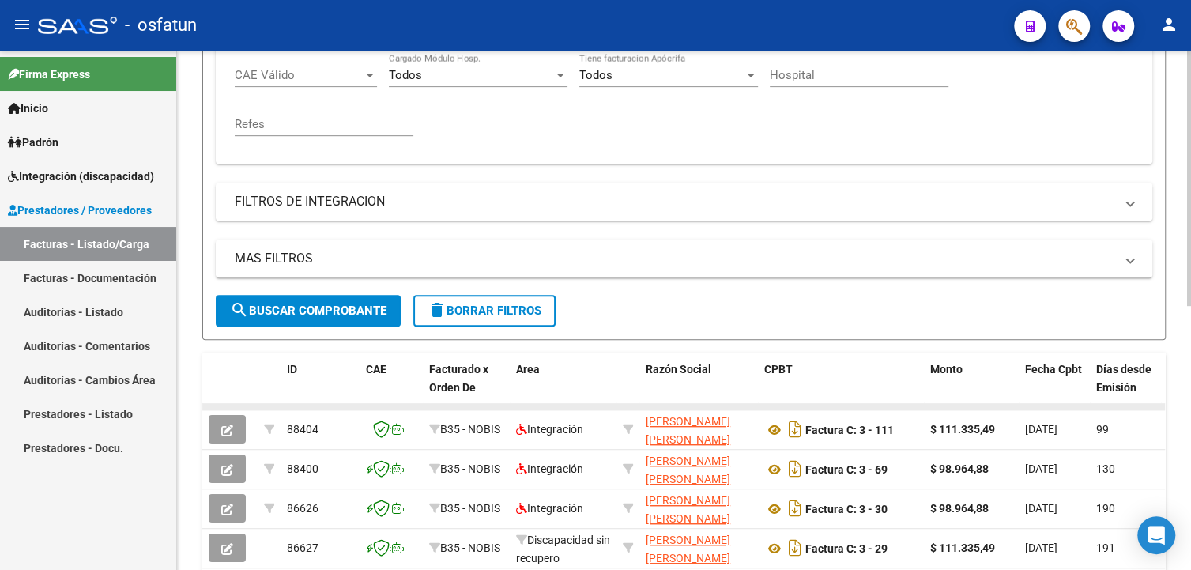
scroll to position [539, 0]
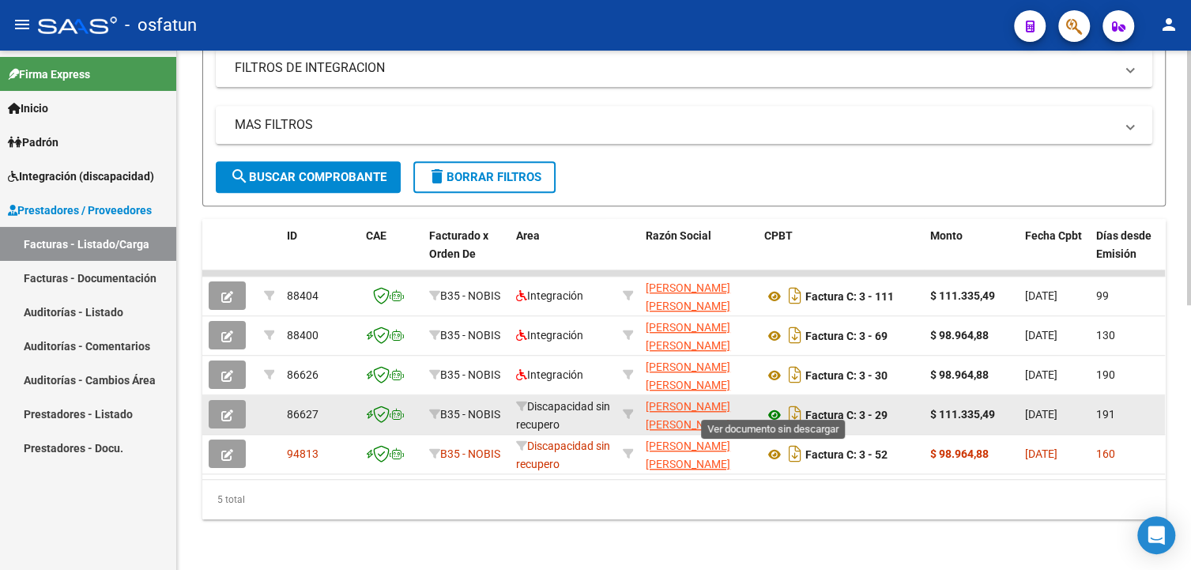
click at [775, 405] on icon at bounding box center [774, 414] width 21 height 19
